Goal: Task Accomplishment & Management: Use online tool/utility

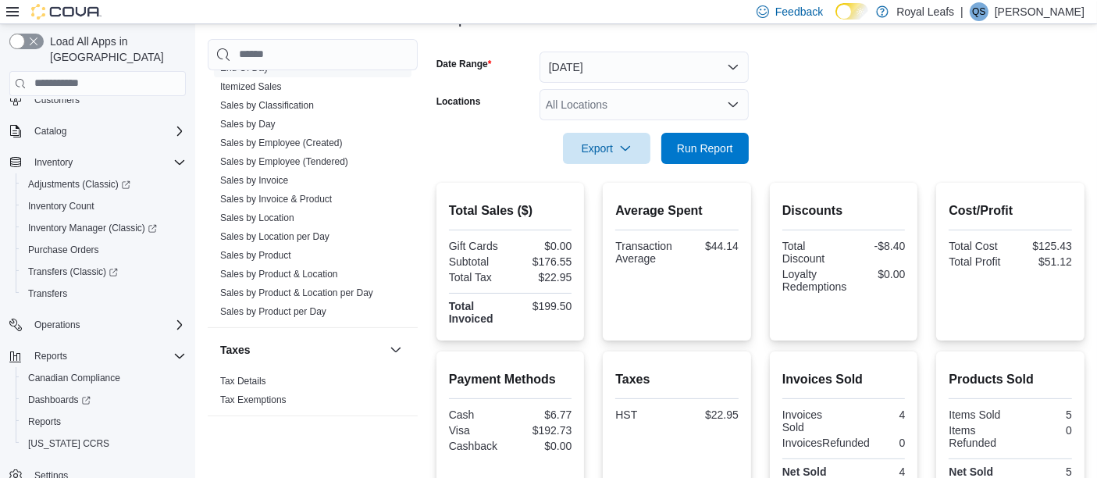
scroll to position [127, 0]
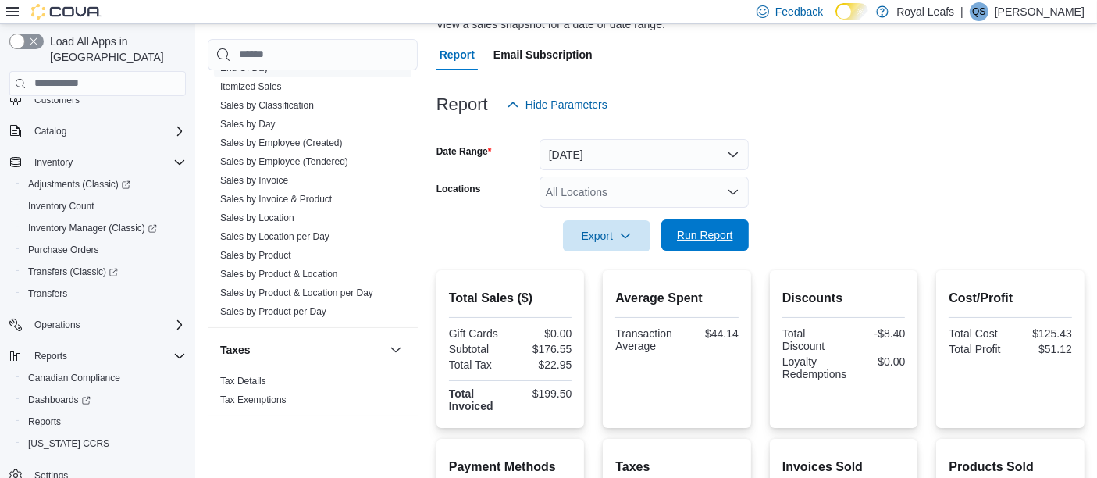
click at [697, 237] on span "Run Report" at bounding box center [705, 235] width 56 height 16
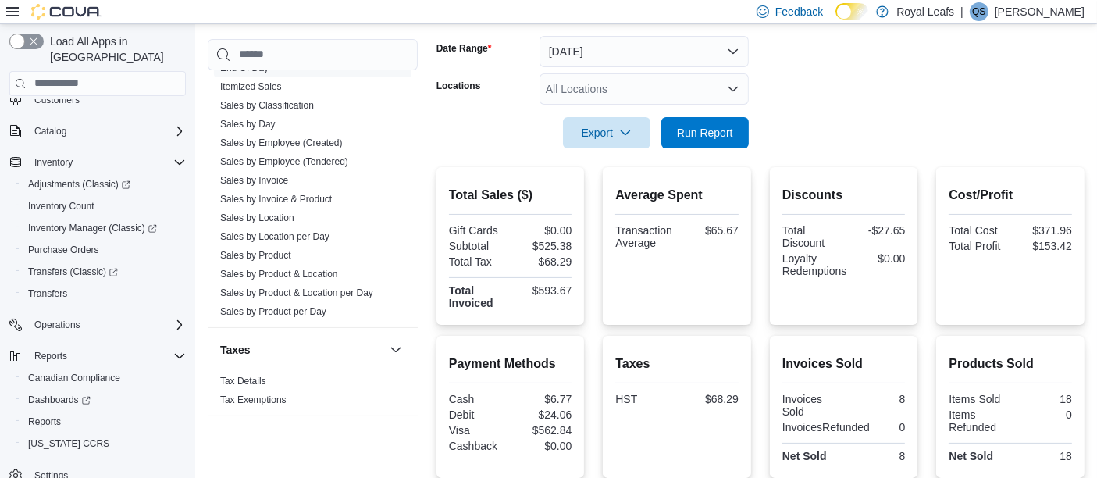
scroll to position [231, 0]
click at [709, 128] on span "Run Report" at bounding box center [705, 131] width 56 height 16
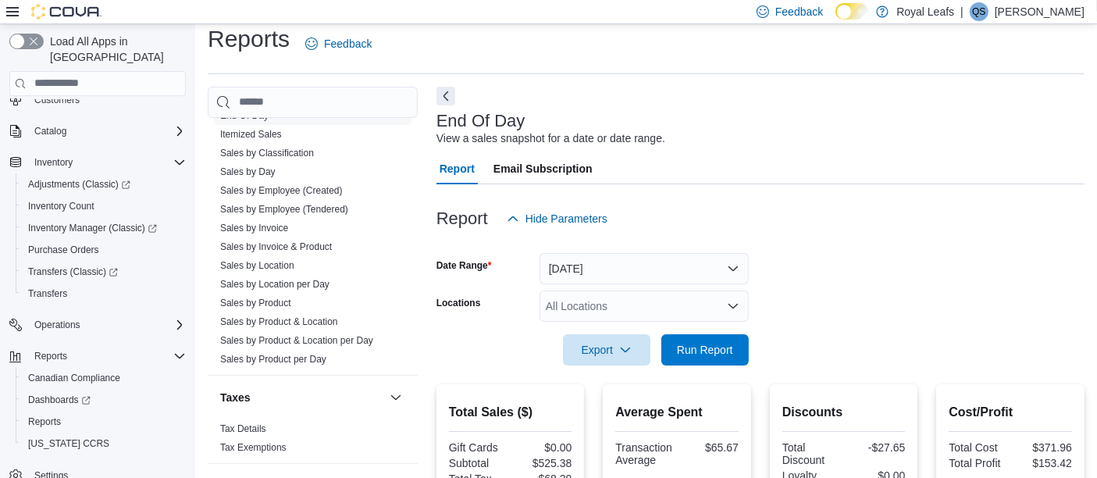
scroll to position [0, 0]
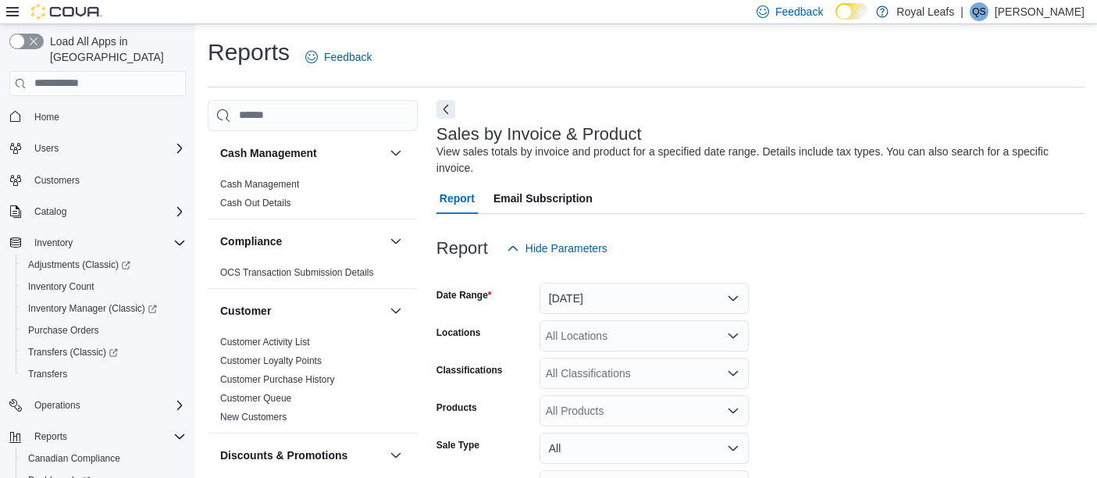
scroll to position [35, 0]
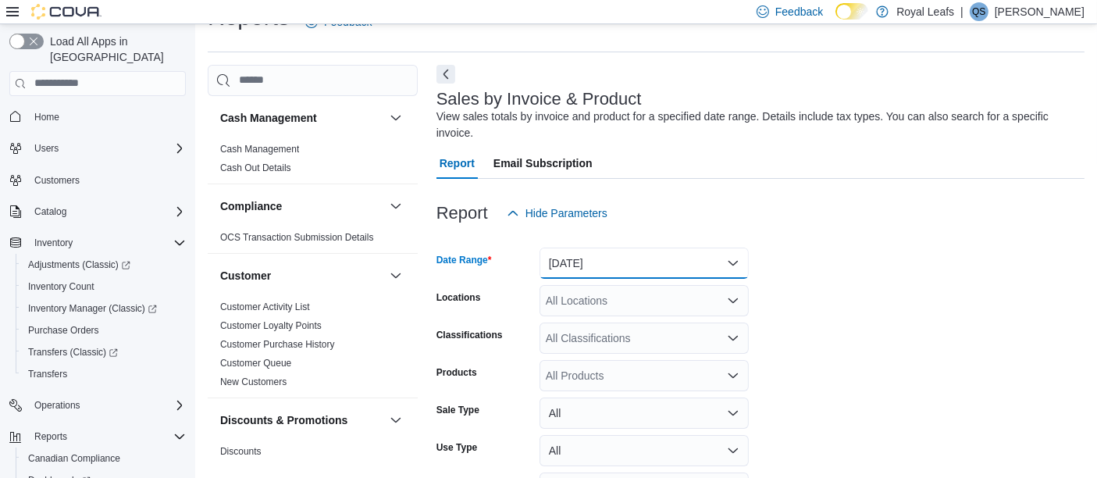
click at [683, 255] on button "Yesterday" at bounding box center [644, 263] width 209 height 31
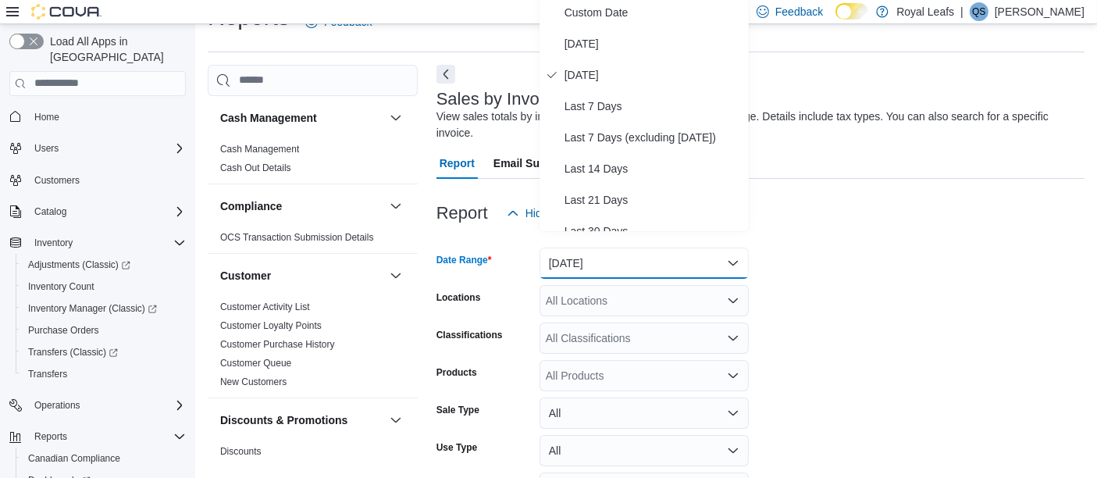
scroll to position [31, 0]
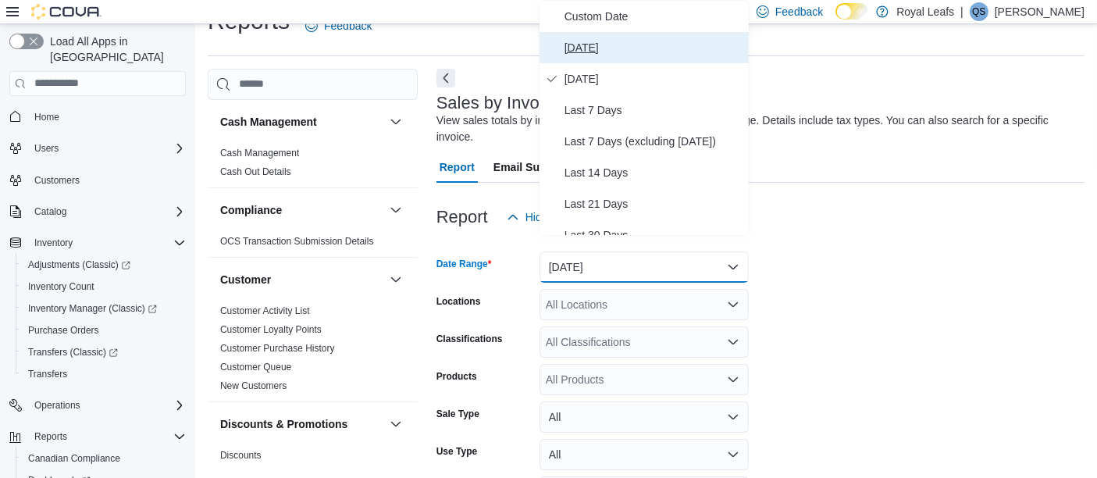
click at [601, 41] on span "[DATE]" at bounding box center [654, 47] width 178 height 19
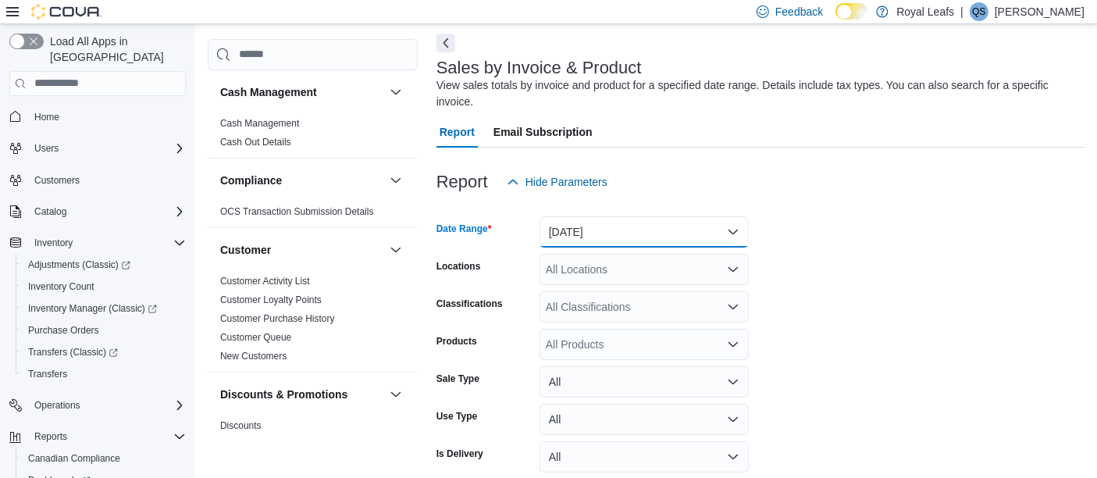
scroll to position [193, 0]
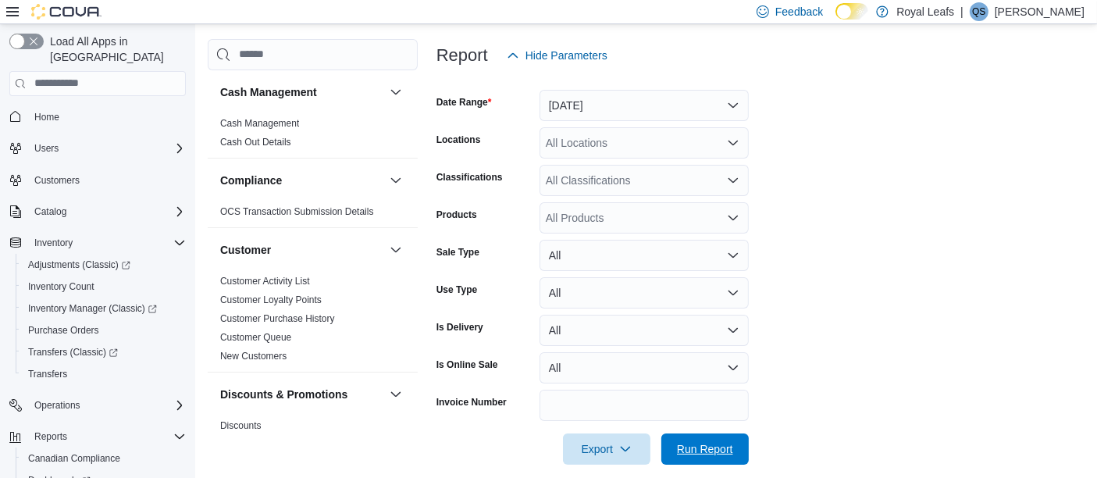
drag, startPoint x: 710, startPoint y: 430, endPoint x: 834, endPoint y: 371, distance: 137.3
click at [711, 441] on span "Run Report" at bounding box center [705, 449] width 56 height 16
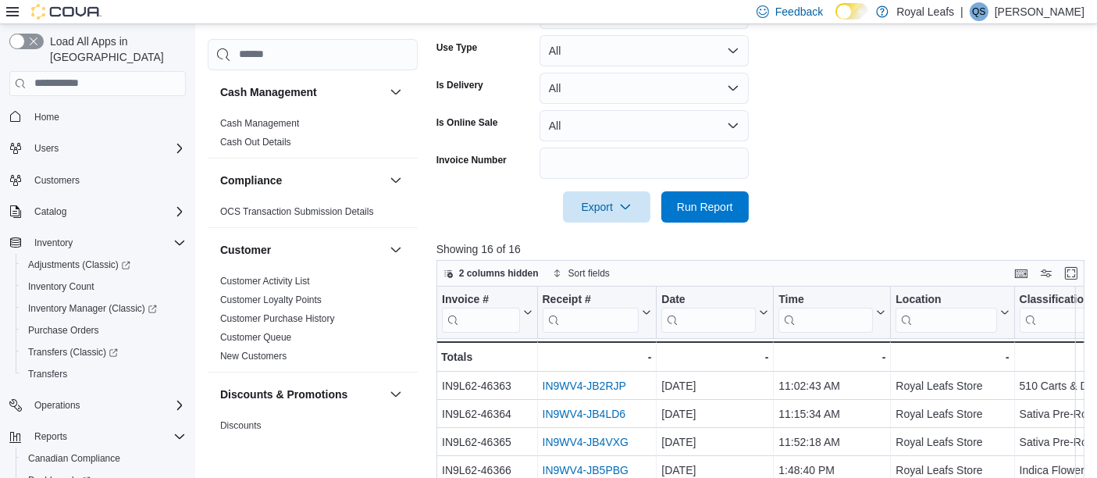
scroll to position [594, 0]
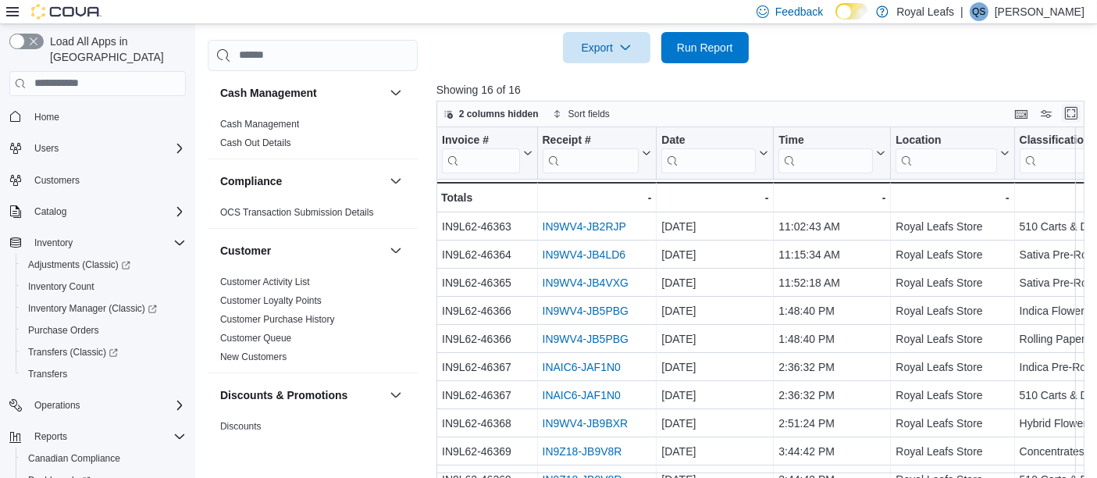
click at [1079, 104] on button "Enter fullscreen" at bounding box center [1071, 113] width 19 height 19
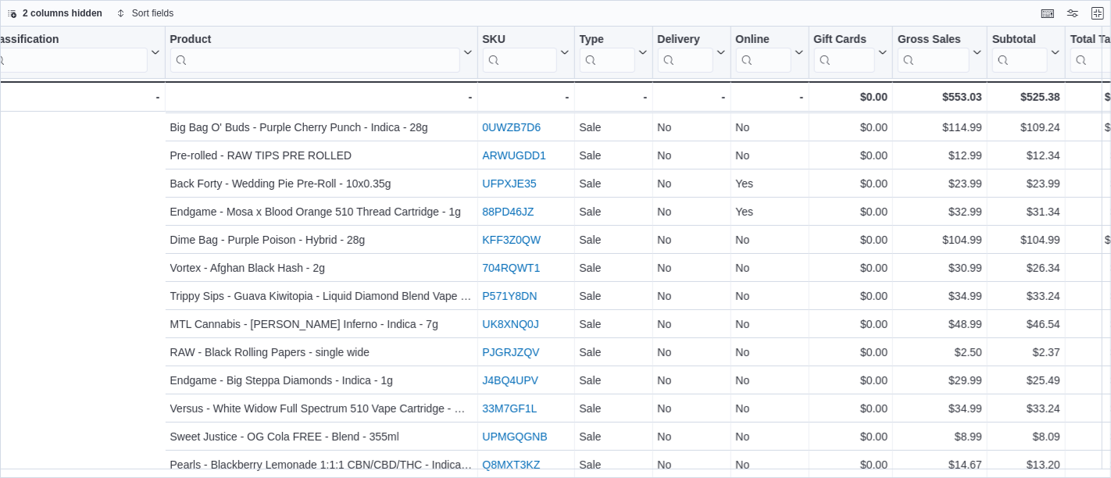
scroll to position [91, 0]
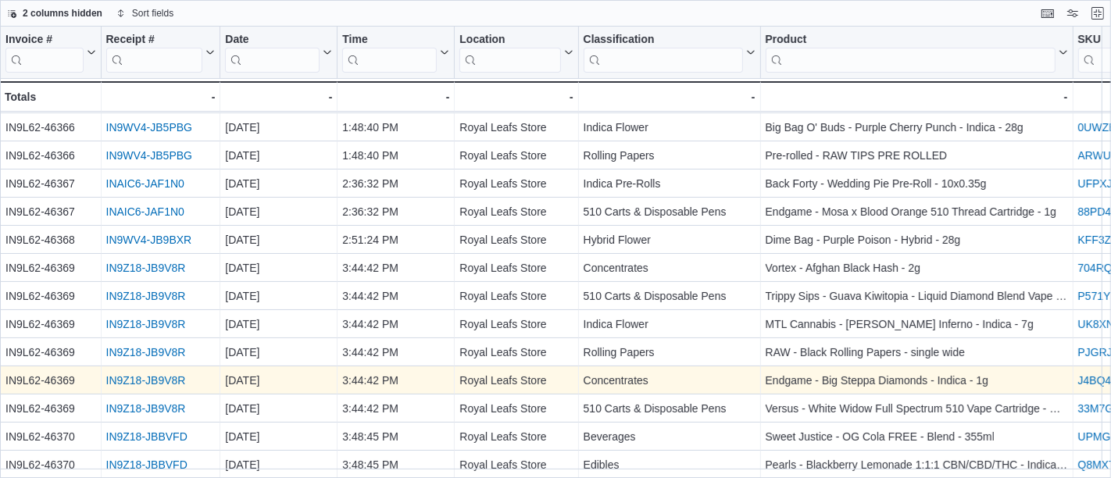
click at [138, 374] on link "IN9Z18-JB9V8R" at bounding box center [146, 380] width 80 height 12
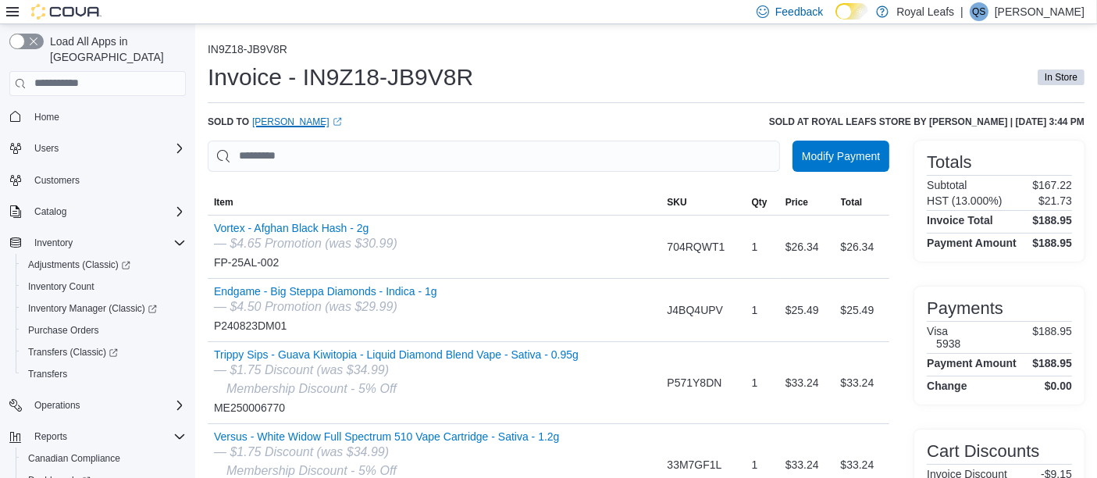
click at [280, 118] on link "Karina Lemos (opens in a new tab or window)" at bounding box center [297, 122] width 90 height 12
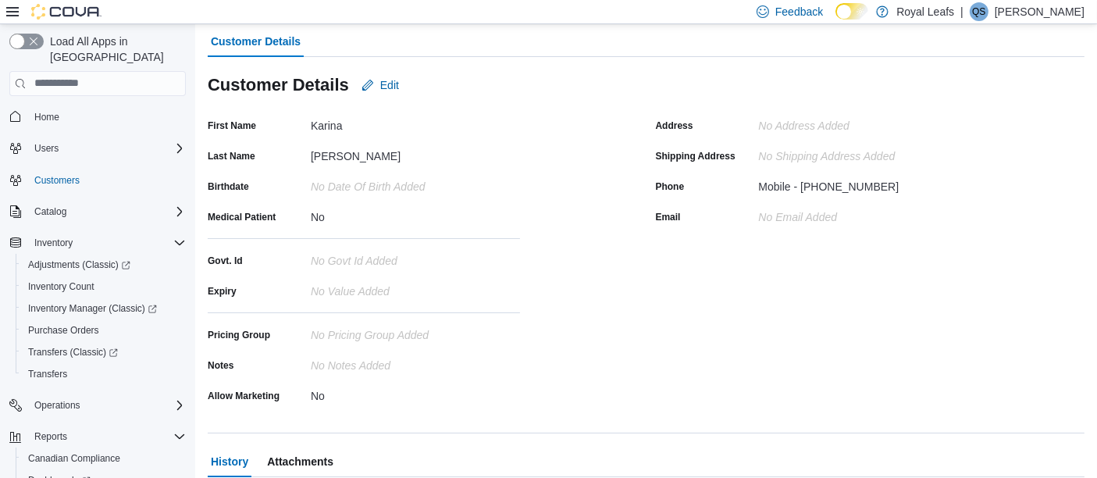
scroll to position [334, 0]
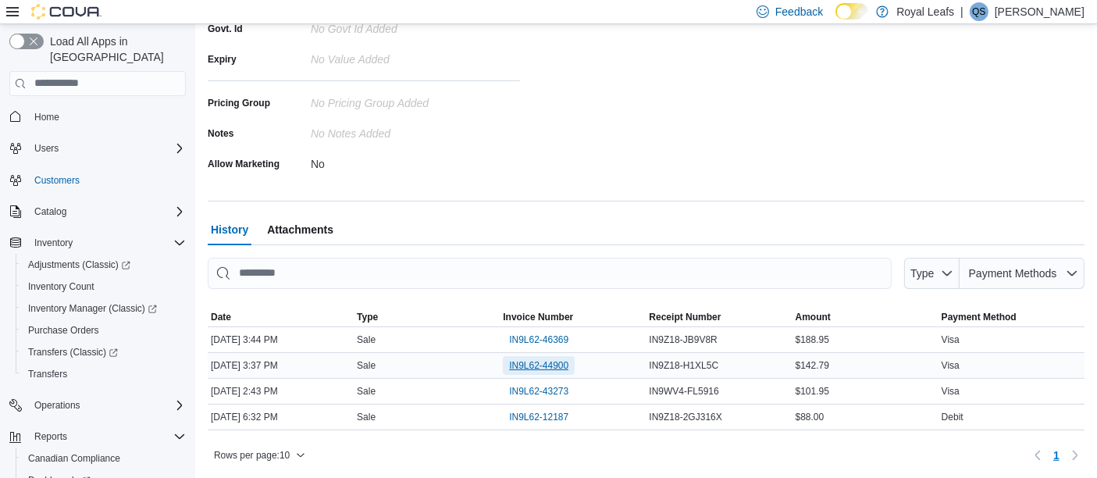
click at [540, 360] on span "IN9L62-44900" at bounding box center [538, 365] width 59 height 12
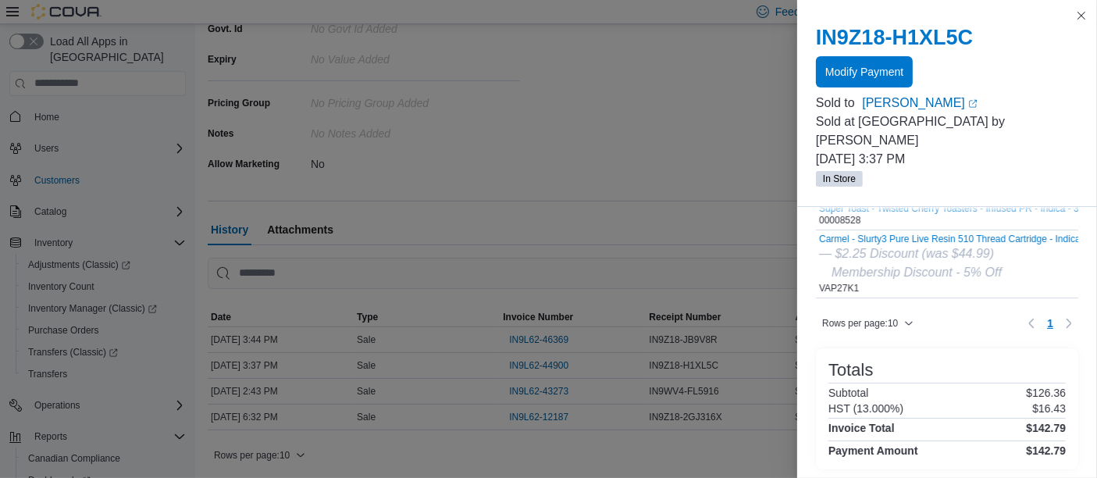
scroll to position [0, 0]
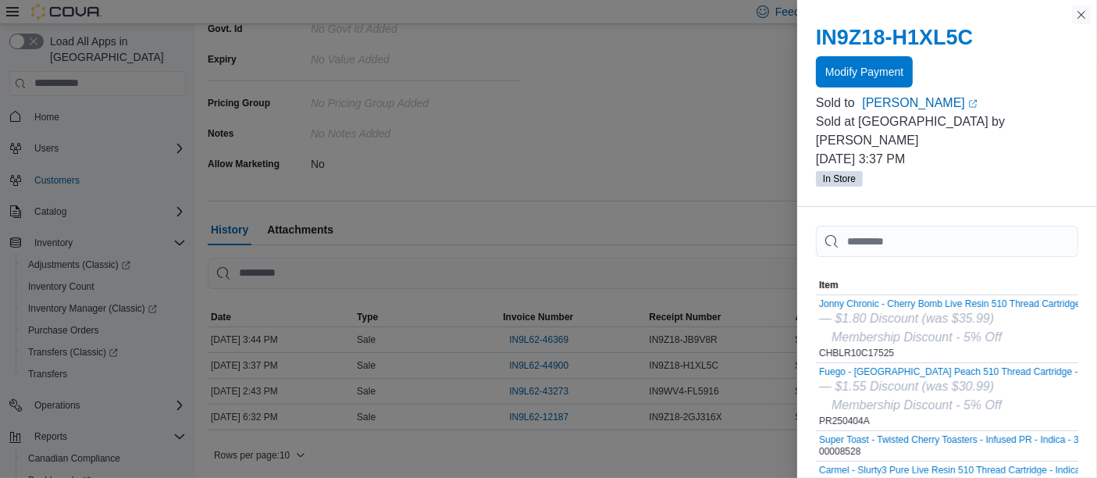
click at [1082, 12] on button "Close this dialog" at bounding box center [1081, 14] width 19 height 19
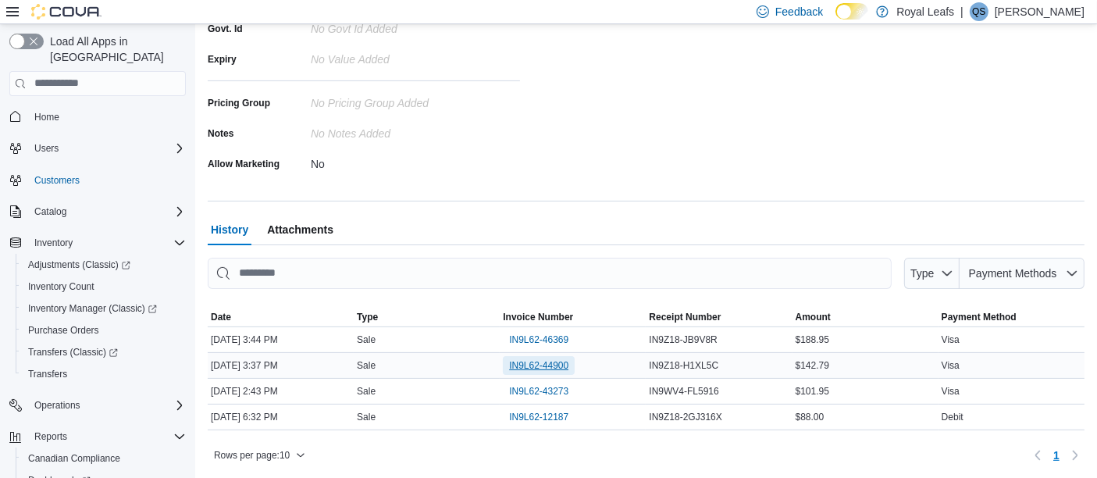
click at [542, 361] on span "IN9L62-44900" at bounding box center [538, 365] width 59 height 12
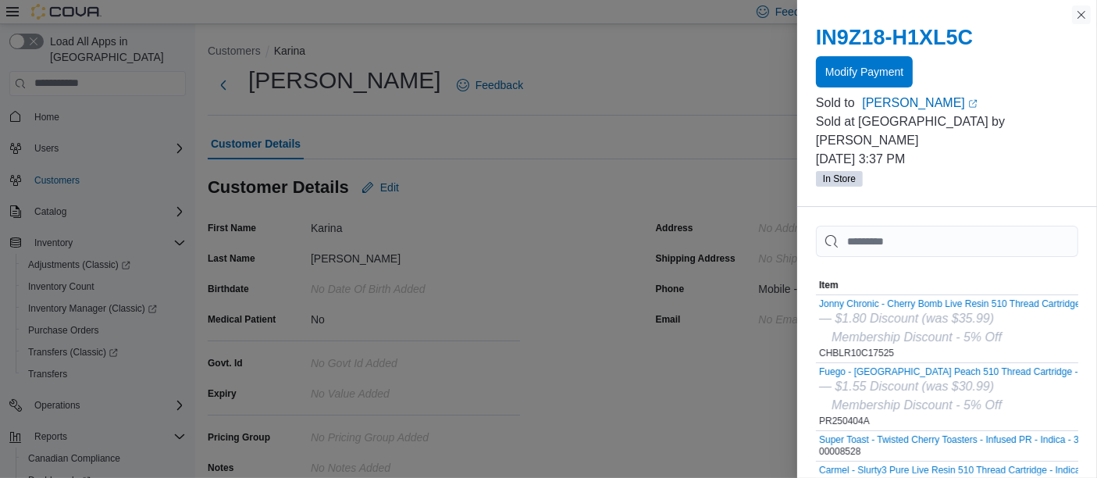
click at [1083, 20] on button "Close this dialog" at bounding box center [1081, 14] width 19 height 19
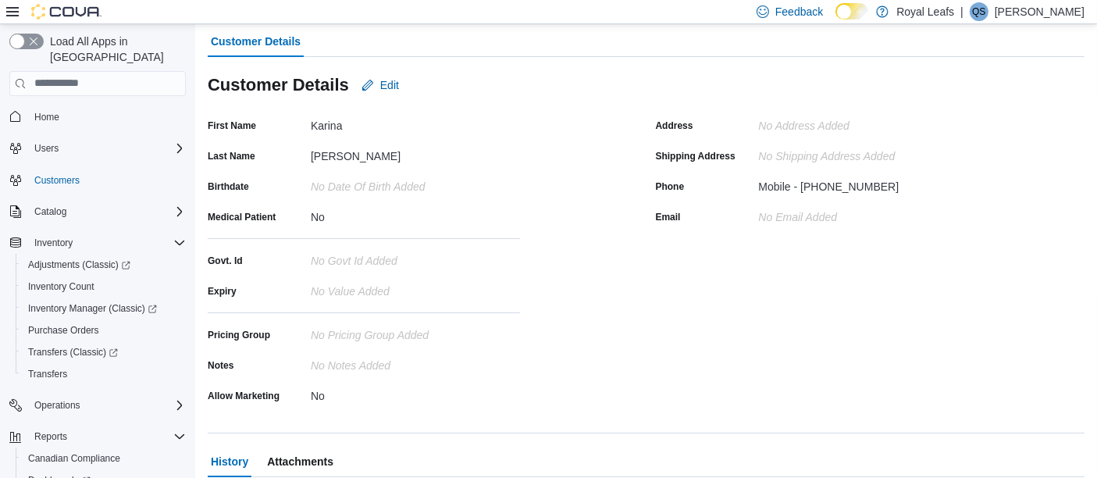
scroll to position [334, 0]
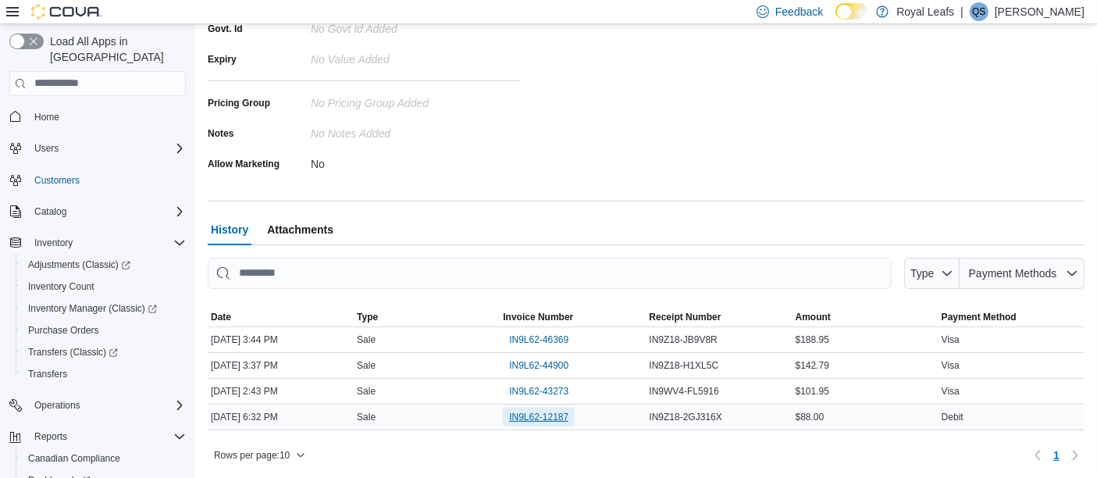
click at [560, 411] on span "IN9L62-12187" at bounding box center [538, 417] width 59 height 12
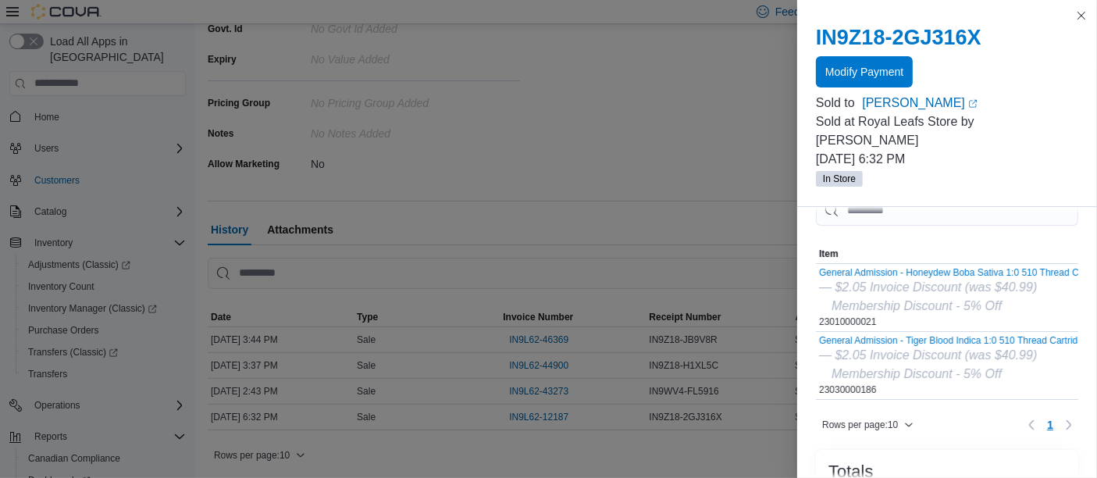
scroll to position [0, 0]
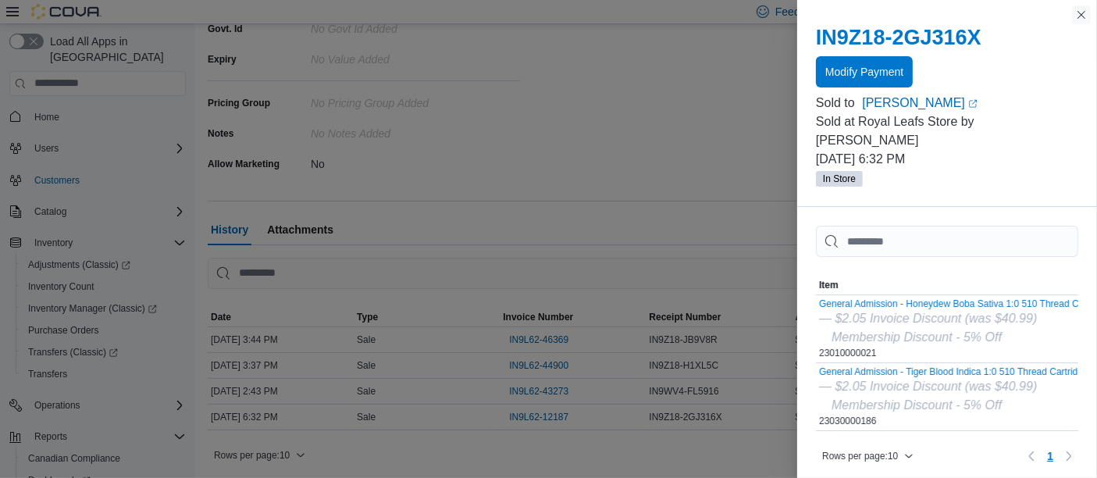
click at [1080, 9] on button "Close this dialog" at bounding box center [1081, 14] width 19 height 19
